Goal: Transaction & Acquisition: Purchase product/service

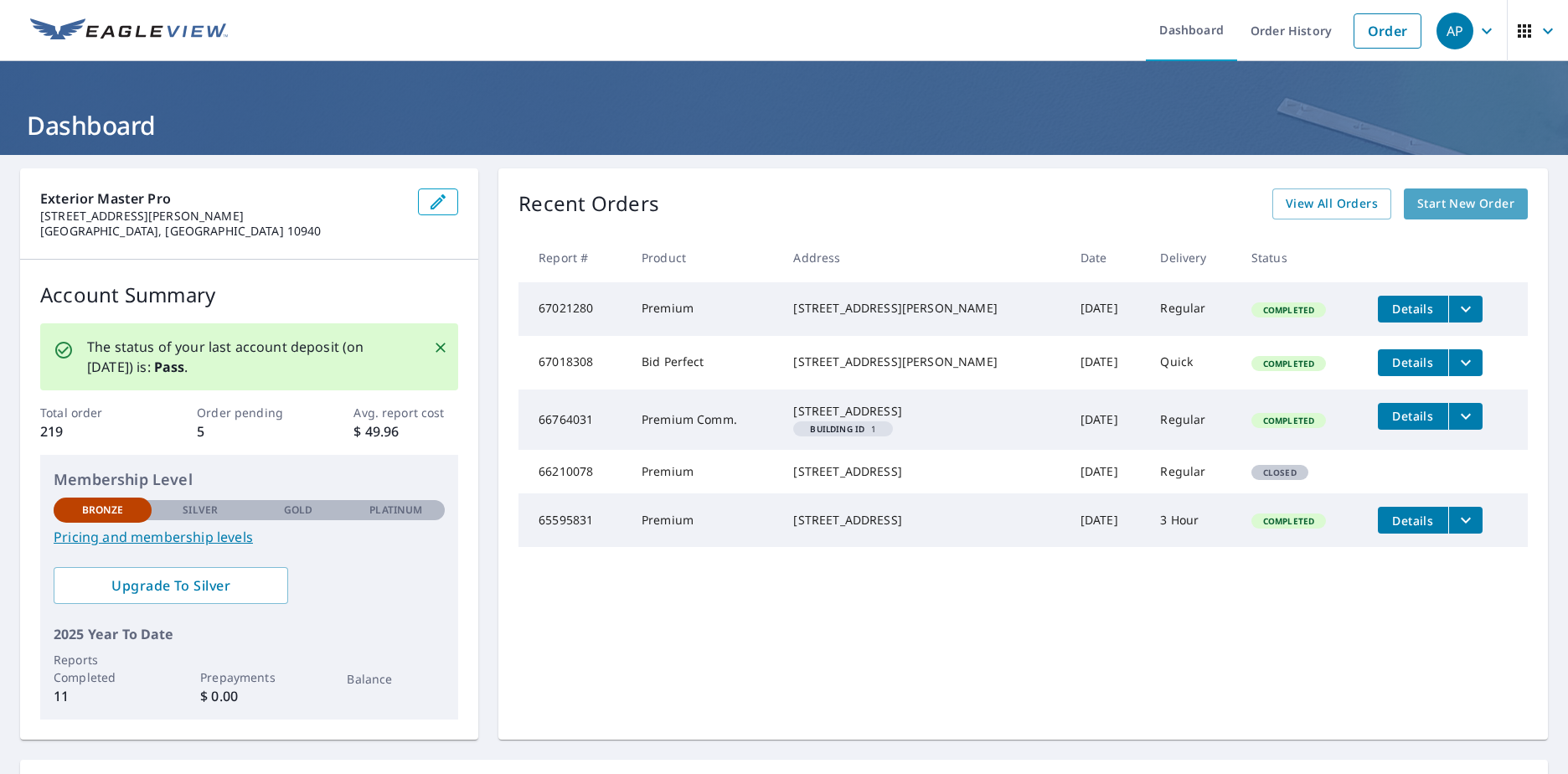
click at [1447, 197] on span "Start New Order" at bounding box center [1466, 204] width 97 height 21
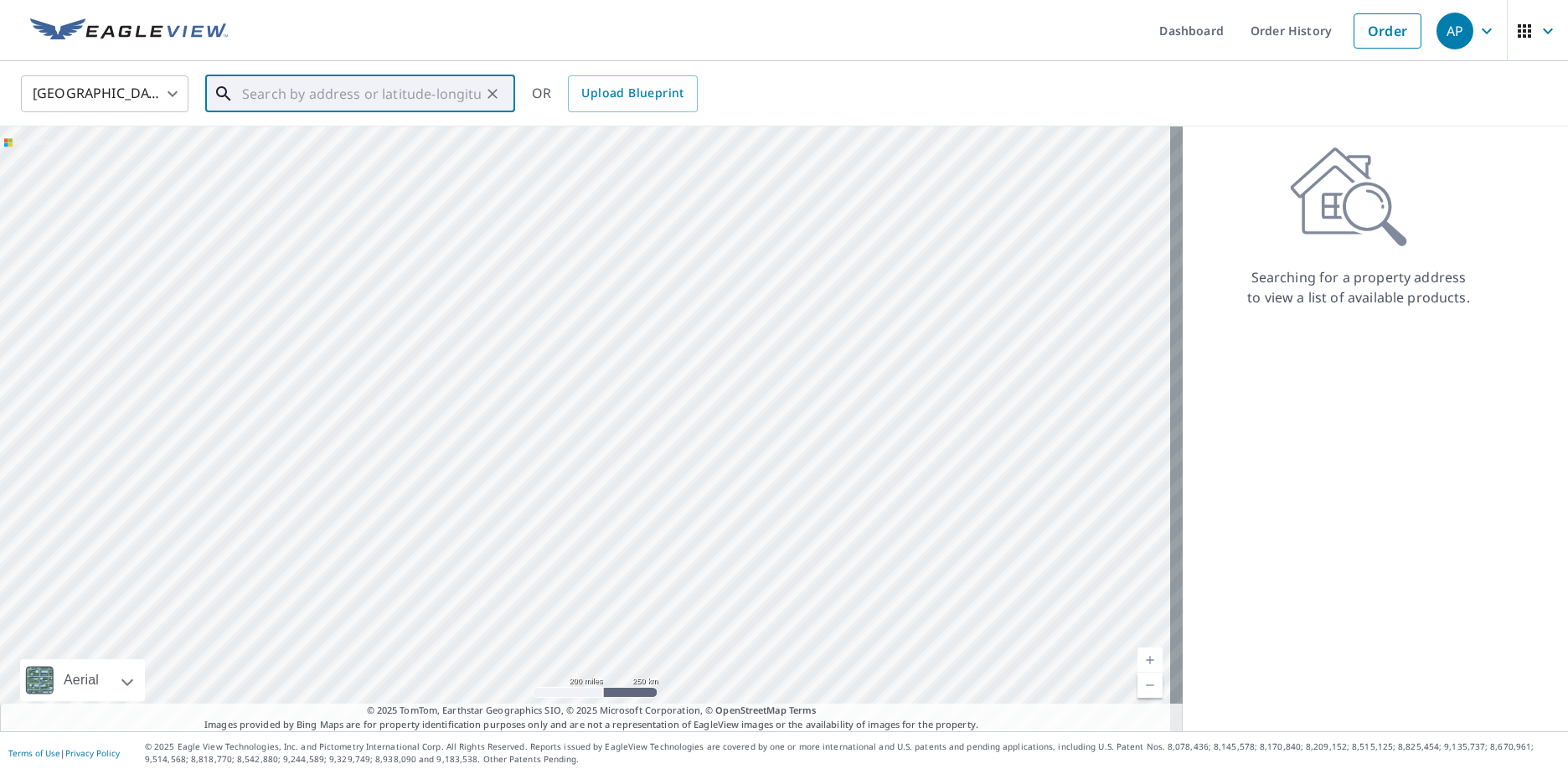
click at [376, 99] on input "text" at bounding box center [361, 93] width 238 height 47
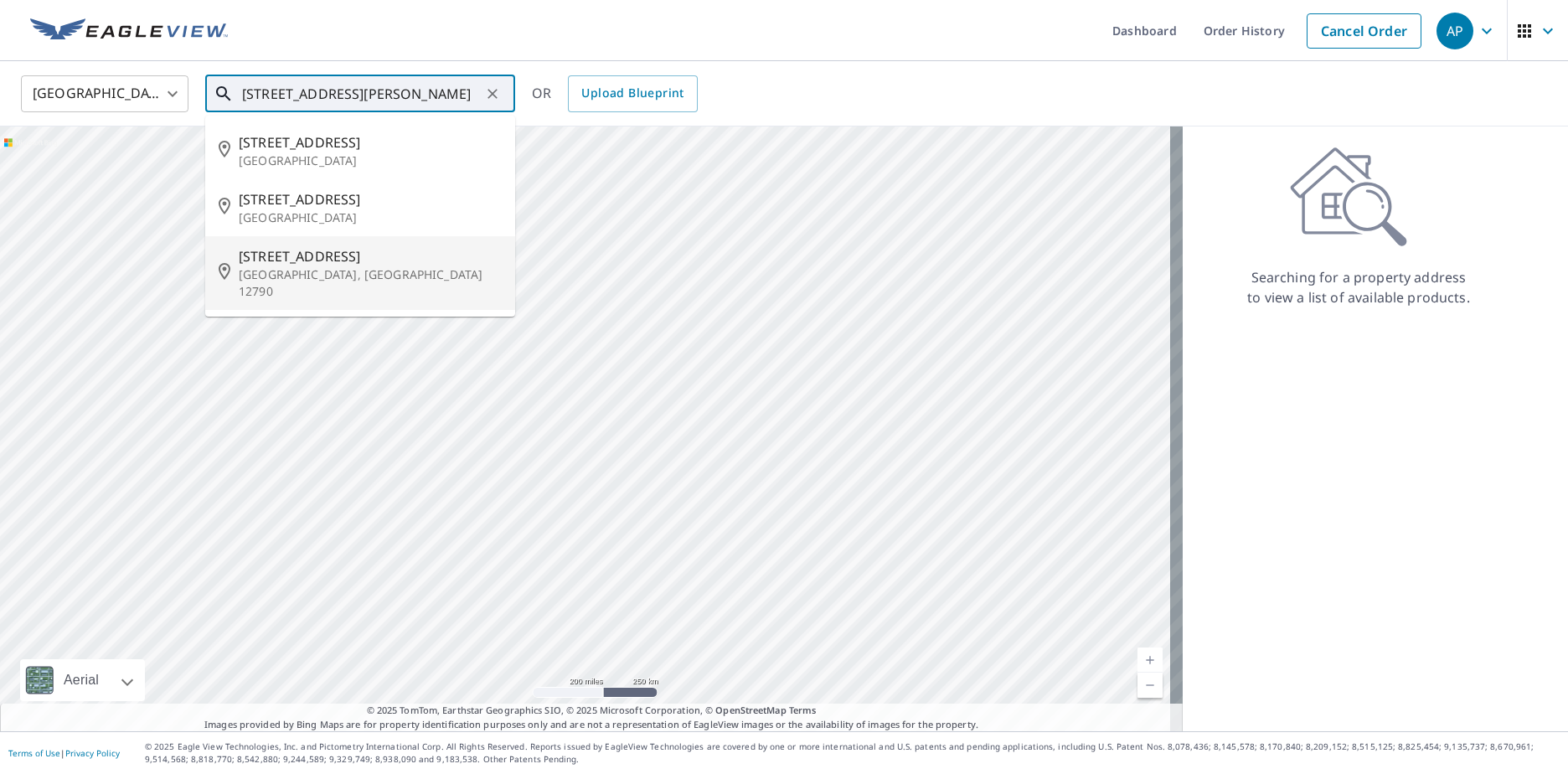
click at [361, 263] on span "[STREET_ADDRESS]" at bounding box center [370, 256] width 263 height 20
type input "[STREET_ADDRESS]"
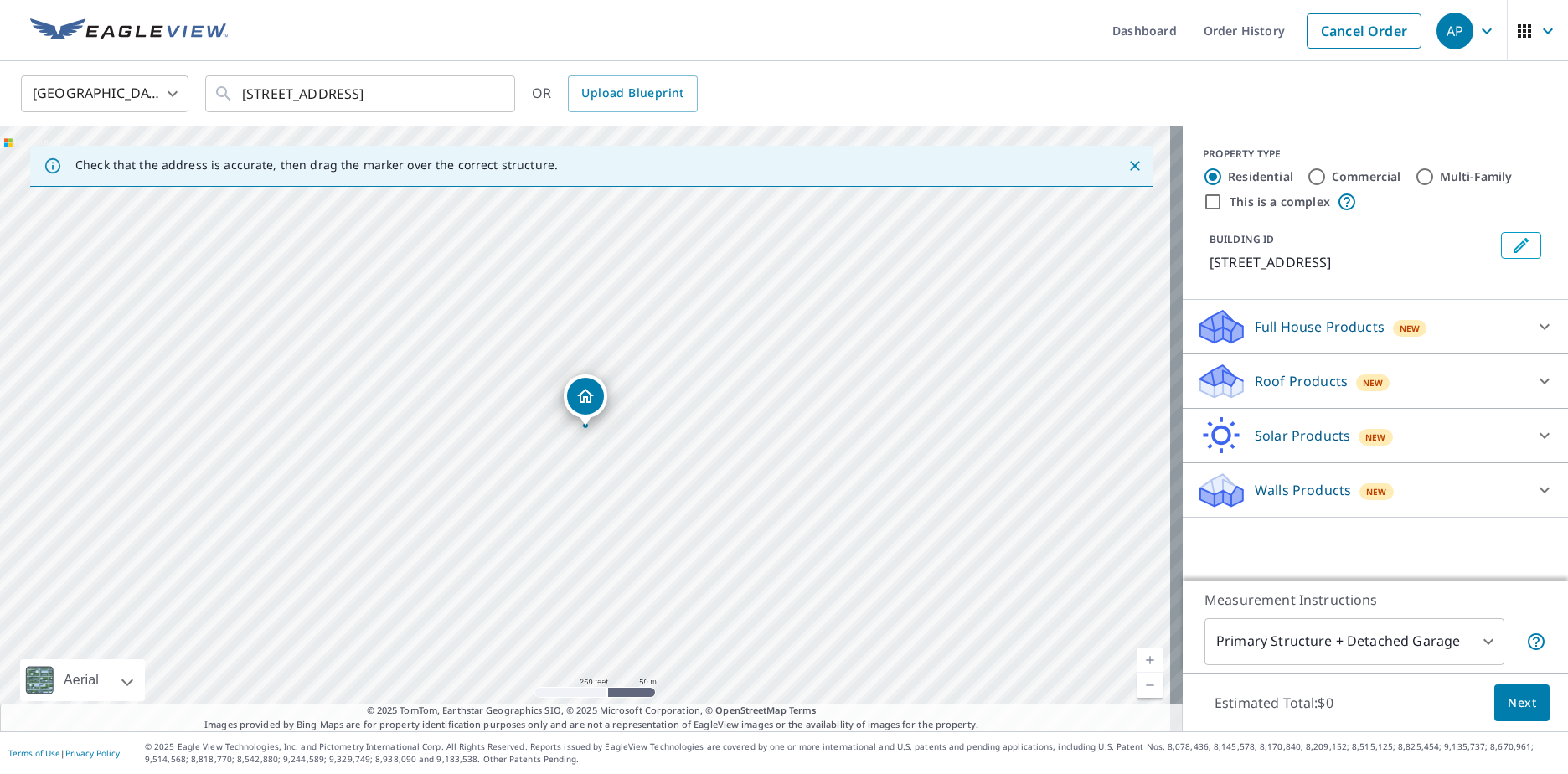
click at [1138, 653] on link "Current Level 17, Zoom In" at bounding box center [1150, 660] width 26 height 26
drag, startPoint x: 588, startPoint y: 392, endPoint x: 705, endPoint y: 487, distance: 150.7
click at [1493, 392] on div "Roof Products New" at bounding box center [1359, 381] width 328 height 40
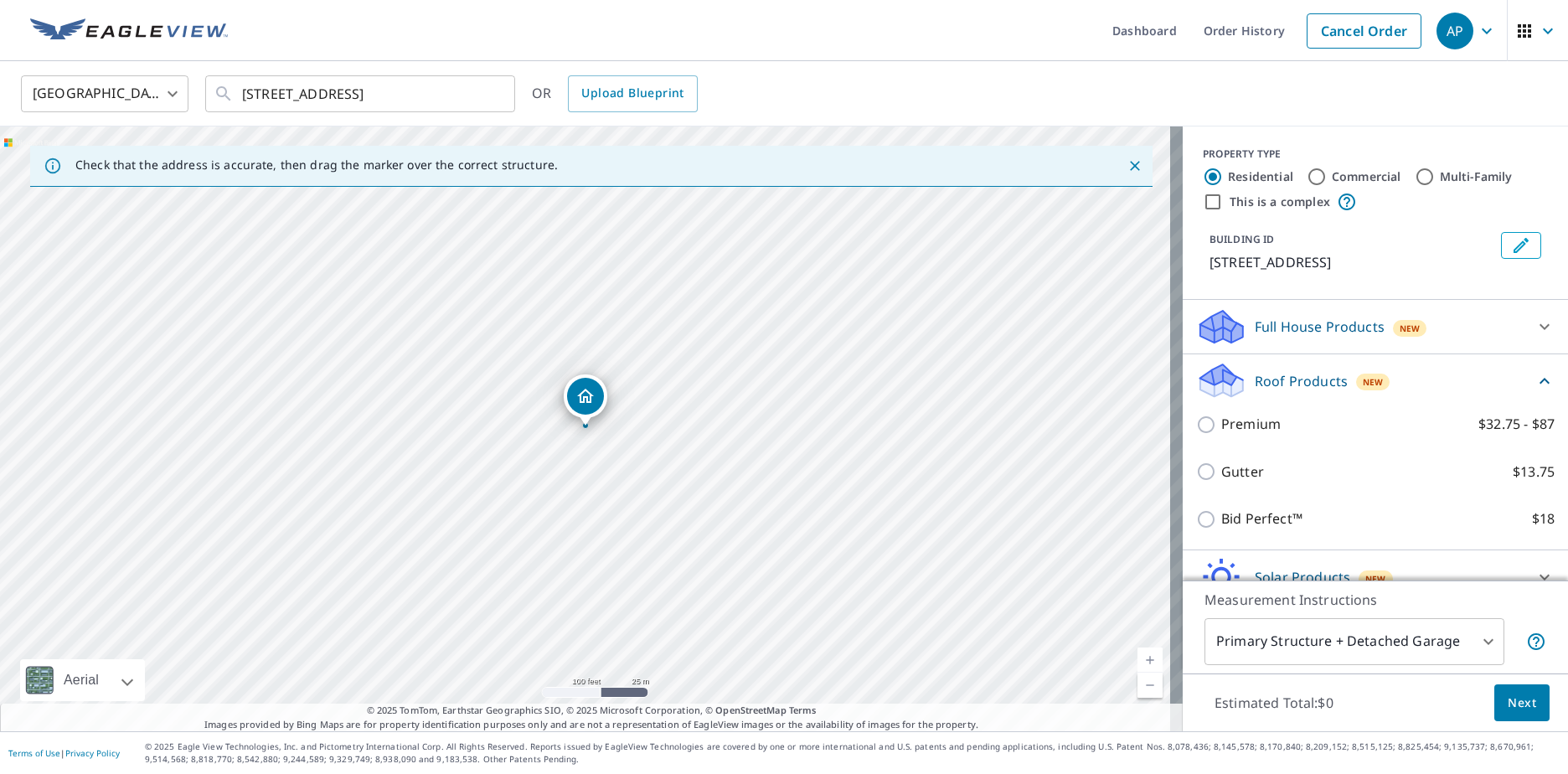
scroll to position [99, 0]
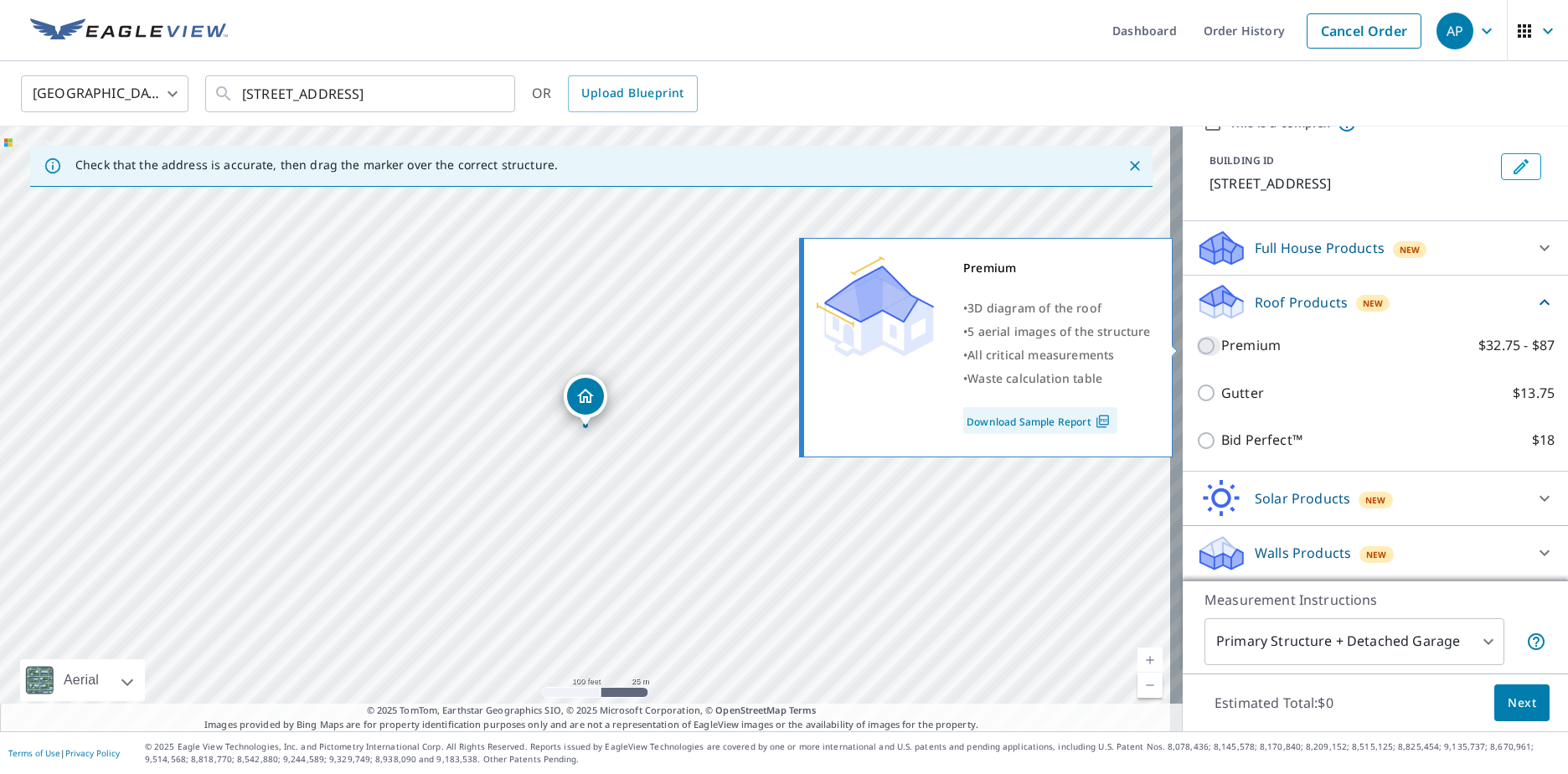
click at [1197, 347] on input "Premium $32.75 - $87" at bounding box center [1208, 346] width 26 height 20
checkbox input "true"
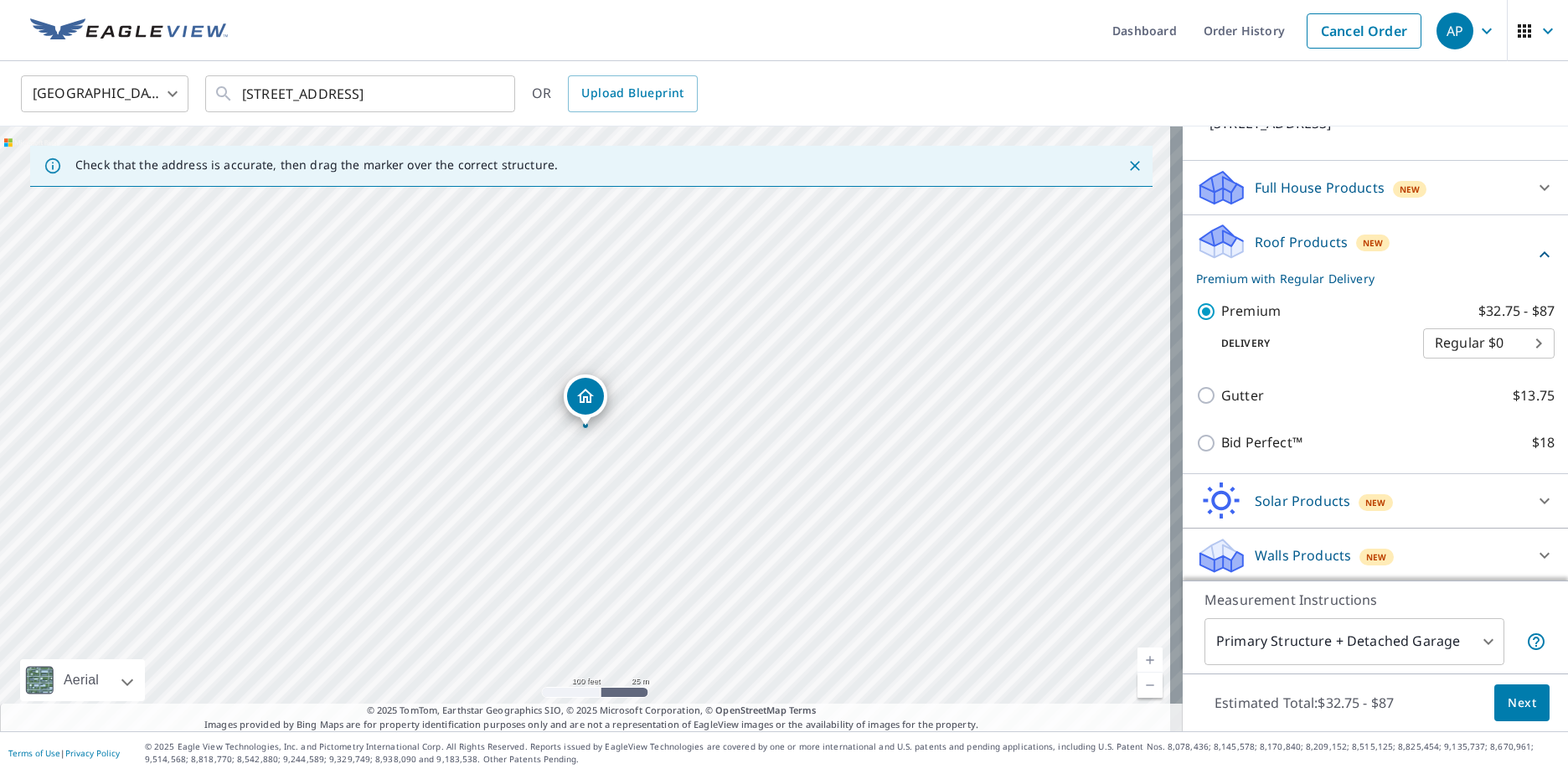
scroll to position [162, 0]
click at [1507, 702] on span "Next" at bounding box center [1521, 703] width 28 height 21
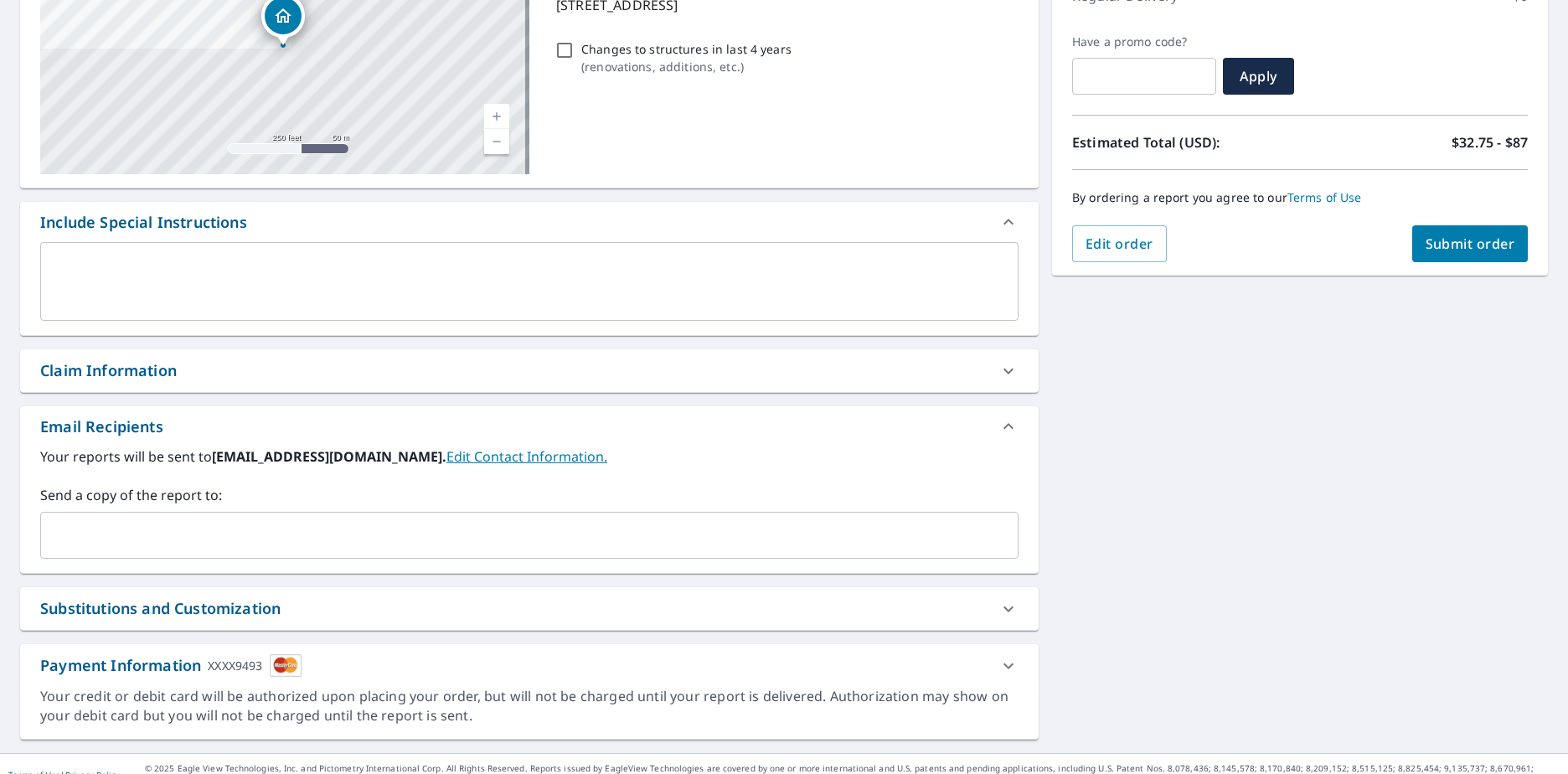
scroll to position [281, 0]
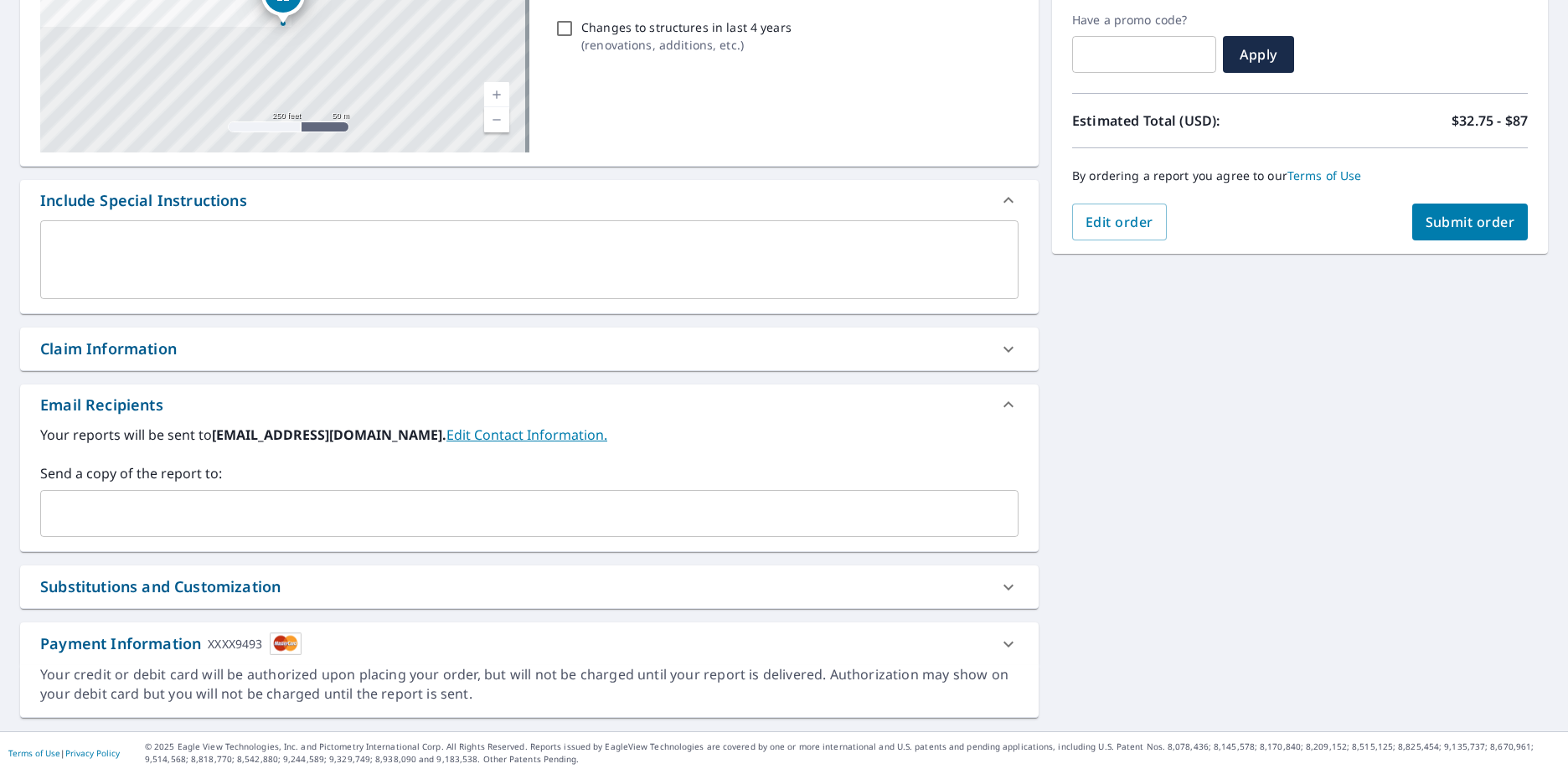
click at [1436, 227] on span "Submit order" at bounding box center [1470, 222] width 90 height 18
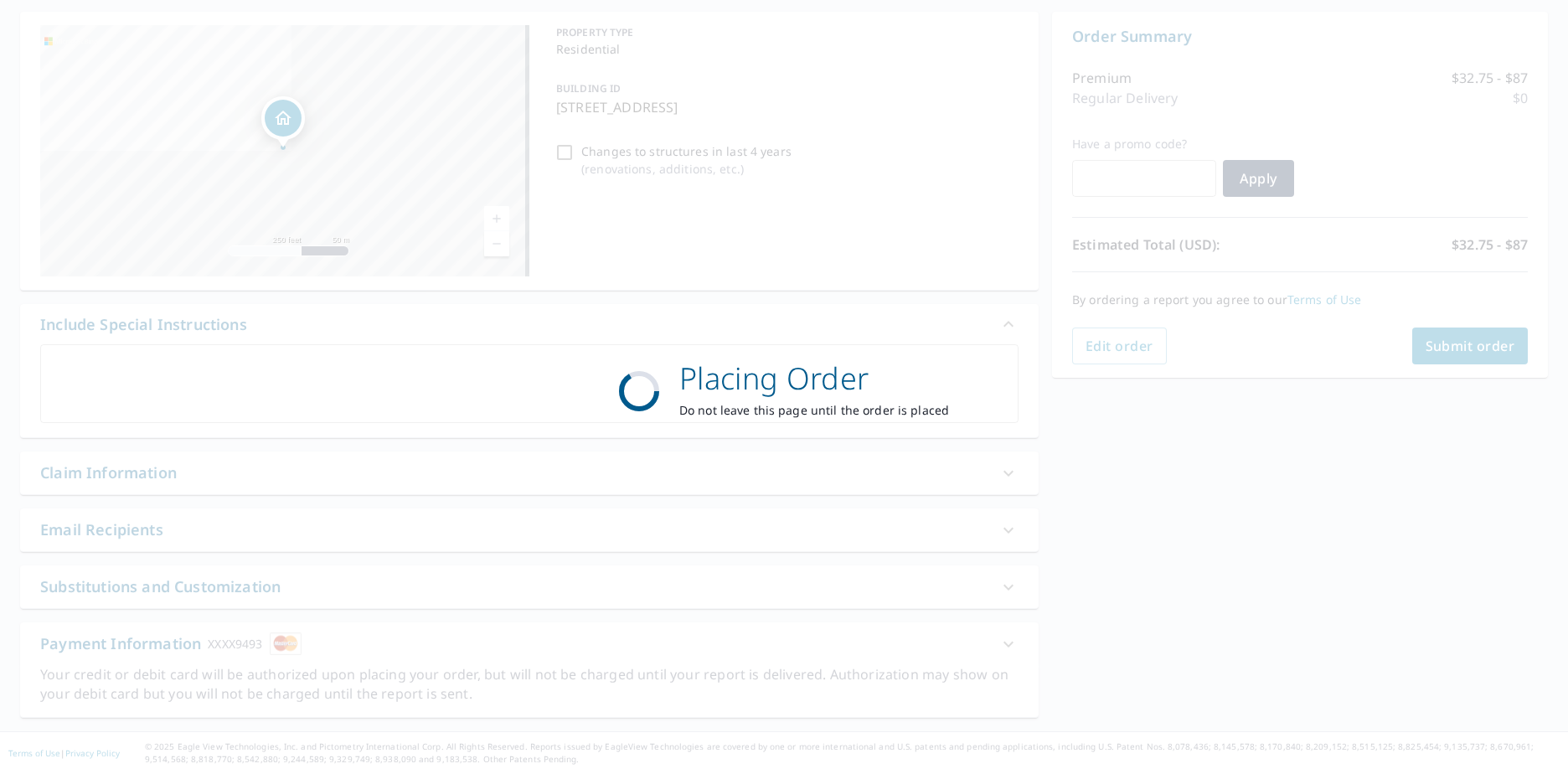
scroll to position [157, 0]
